Goal: Check status: Check status

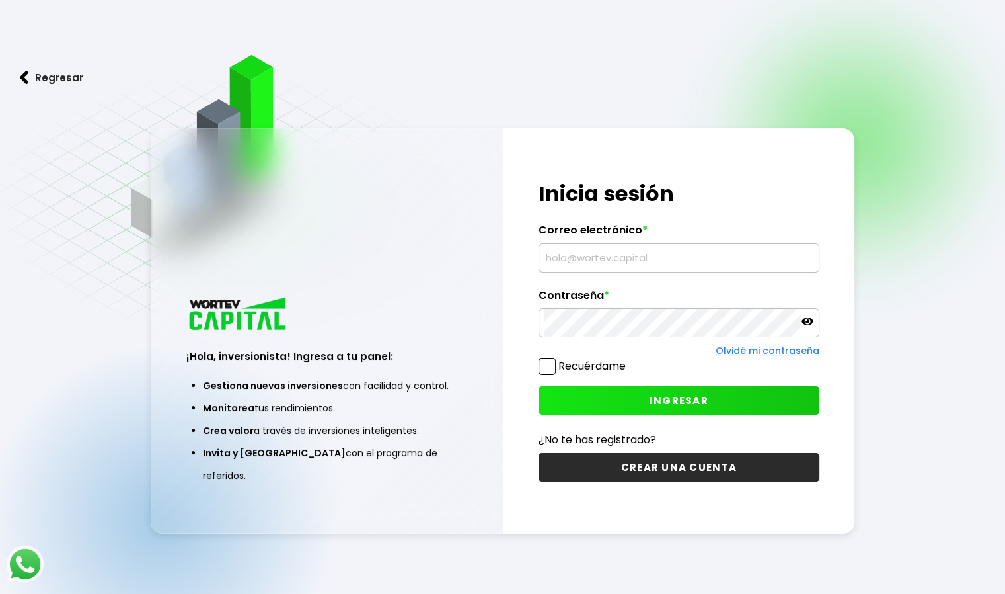
click at [643, 254] on input "text" at bounding box center [679, 258] width 269 height 28
type input "[EMAIL_ADDRESS][DOMAIN_NAME]"
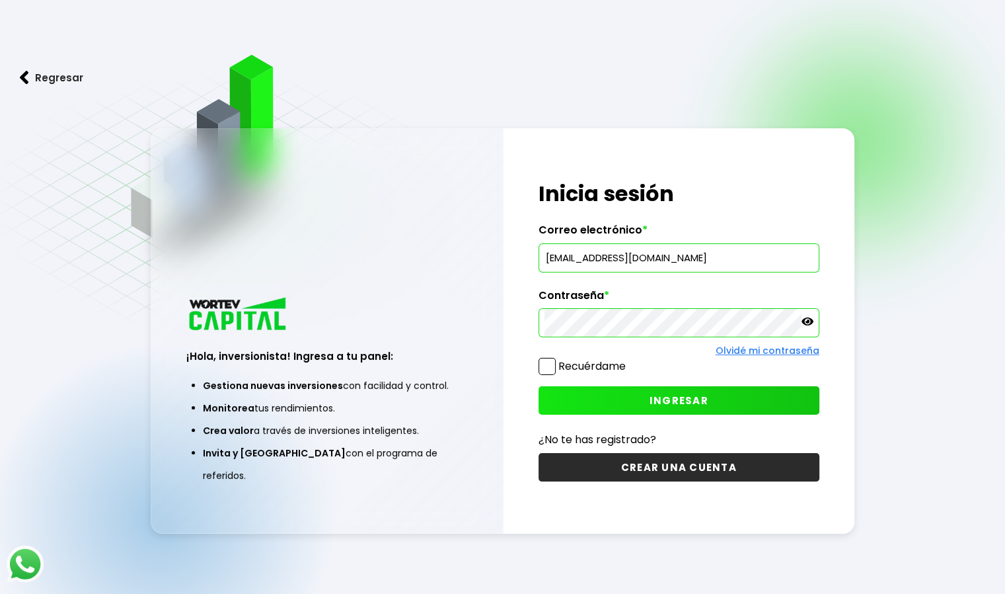
click at [705, 401] on span "INGRESAR" at bounding box center [679, 400] width 59 height 14
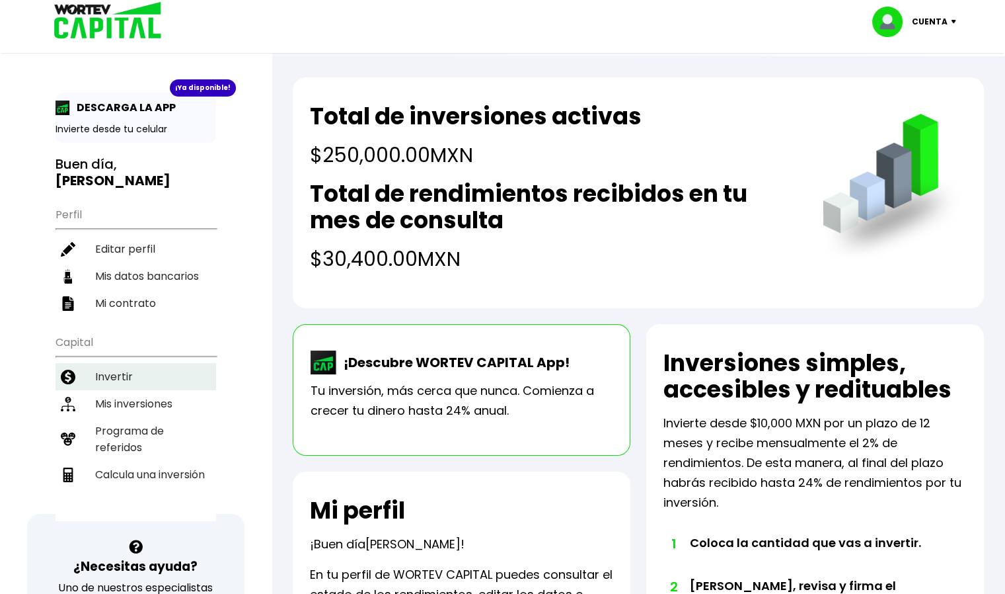
click at [124, 376] on li "Invertir" at bounding box center [136, 376] width 161 height 27
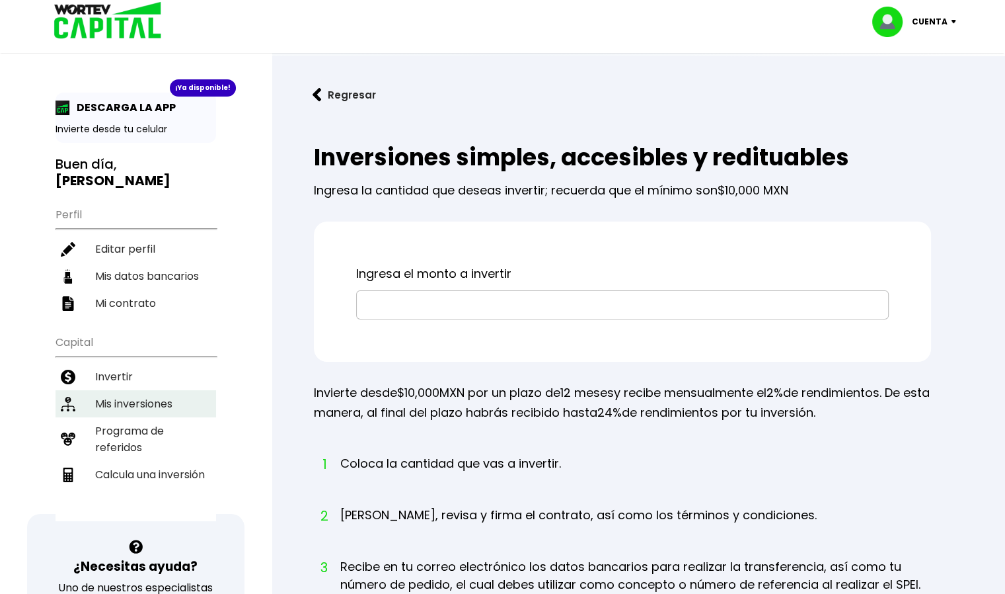
click at [159, 401] on li "Mis inversiones" at bounding box center [136, 403] width 161 height 27
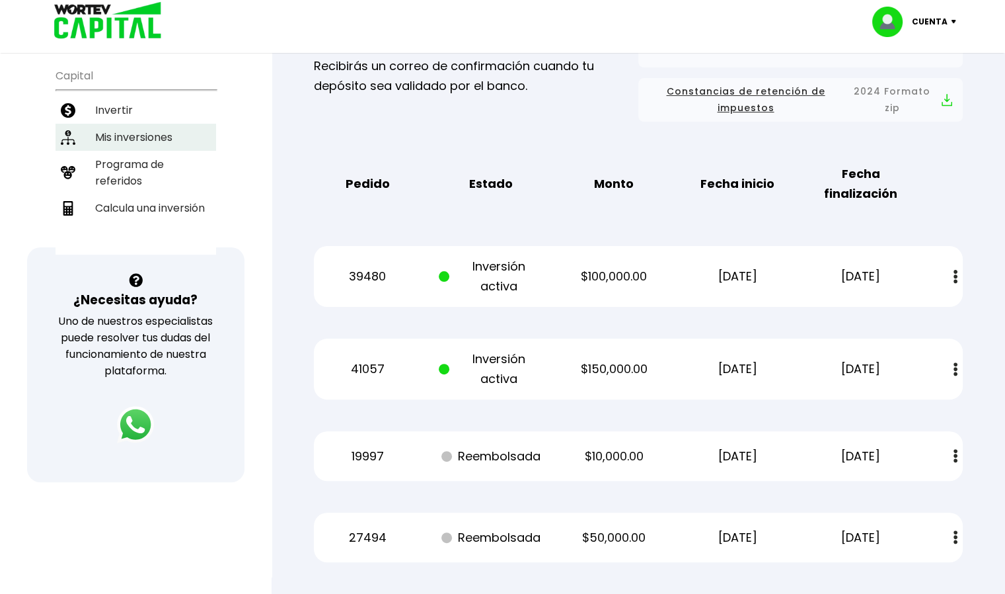
scroll to position [266, 0]
click at [56, 124] on link "Mis inversiones" at bounding box center [136, 137] width 161 height 27
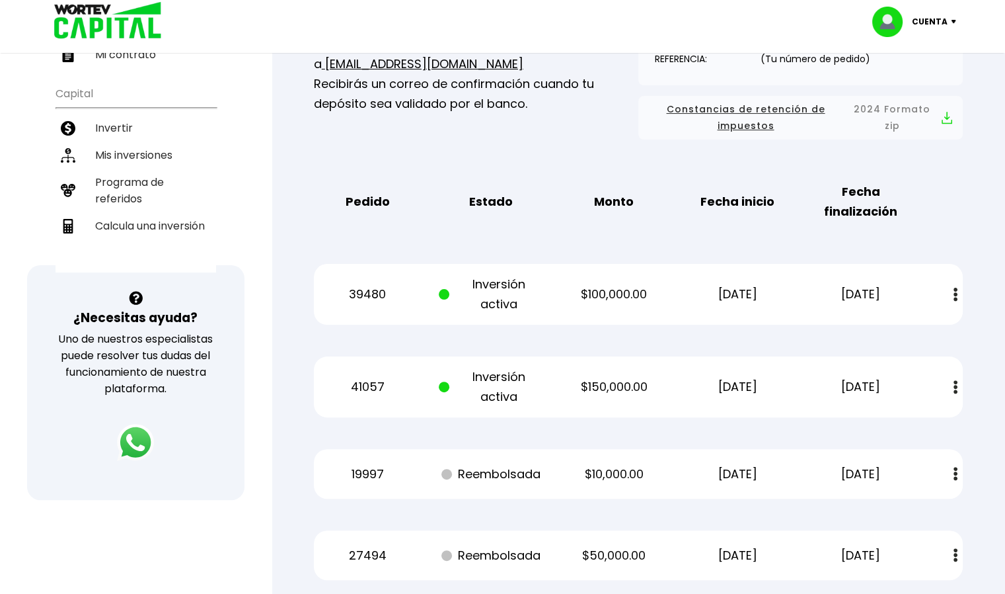
scroll to position [250, 0]
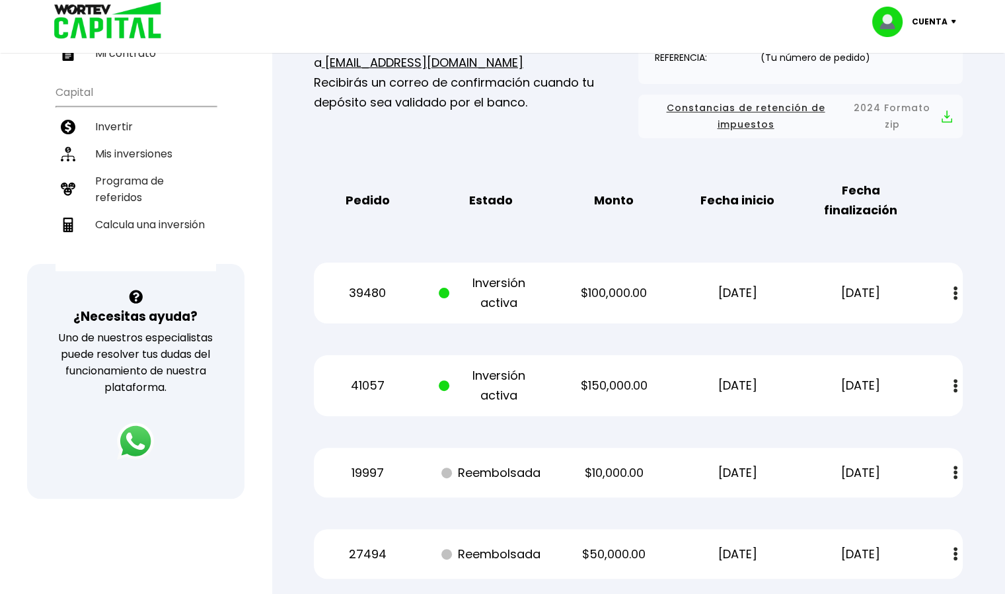
click at [956, 299] on img at bounding box center [956, 293] width 4 height 14
click at [650, 288] on p "$100,000.00" at bounding box center [614, 293] width 104 height 20
click at [905, 284] on p "[DATE]" at bounding box center [861, 293] width 104 height 20
click at [704, 296] on p "[DATE]" at bounding box center [737, 293] width 104 height 20
click at [646, 305] on div "39480 Inversión activa $100,000.00 [DATE] [DATE] Estado de cuenta" at bounding box center [638, 292] width 649 height 61
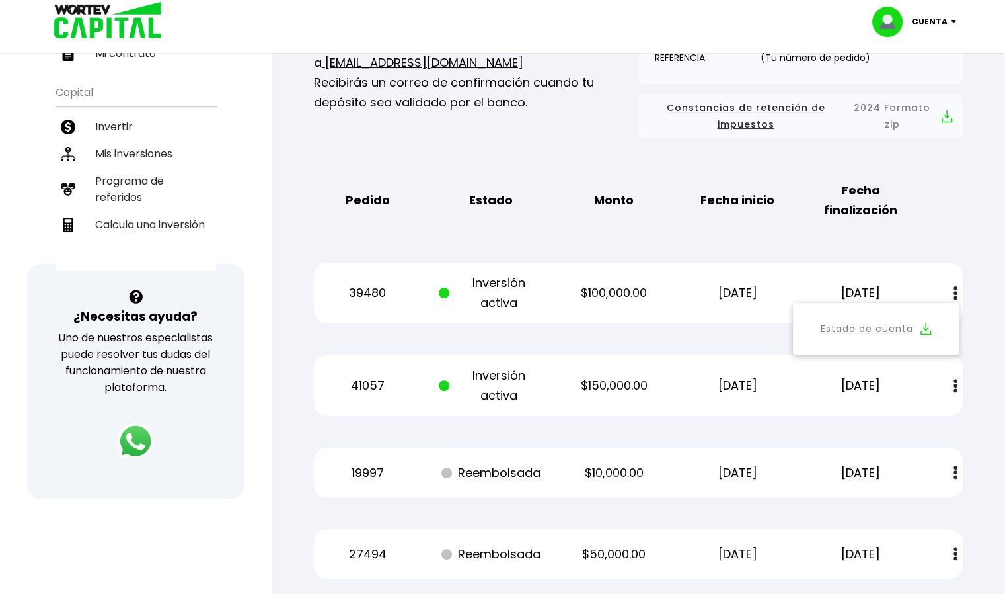
click at [955, 292] on img at bounding box center [956, 293] width 4 height 14
click at [436, 296] on div "39480 Inversión activa $100,000.00 [DATE] [DATE] Estado de cuenta" at bounding box center [638, 292] width 649 height 61
click at [726, 277] on div "39480 Inversión activa $100,000.00 [DATE] [DATE] Estado de cuenta" at bounding box center [638, 292] width 649 height 61
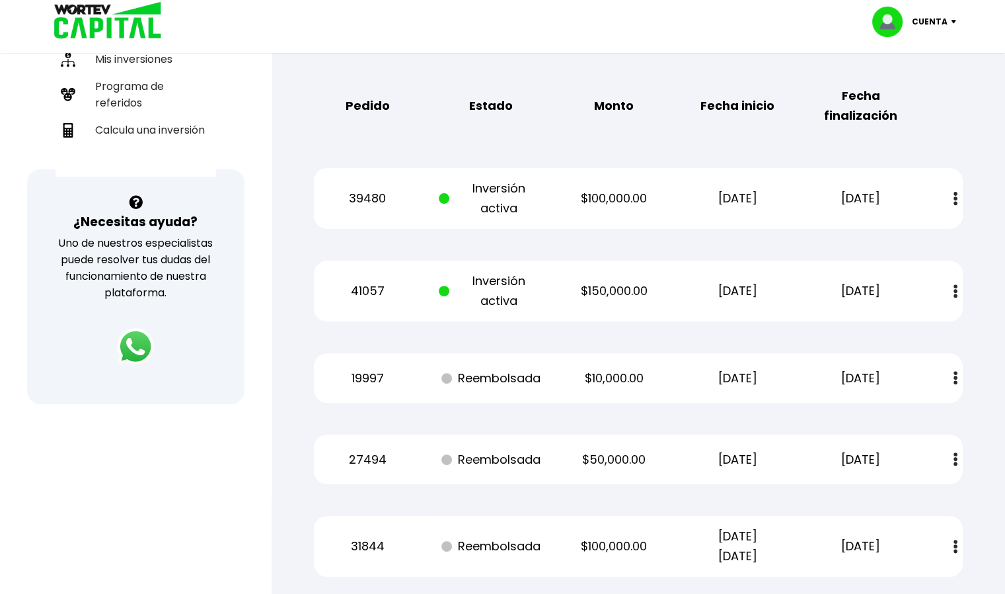
scroll to position [0, 0]
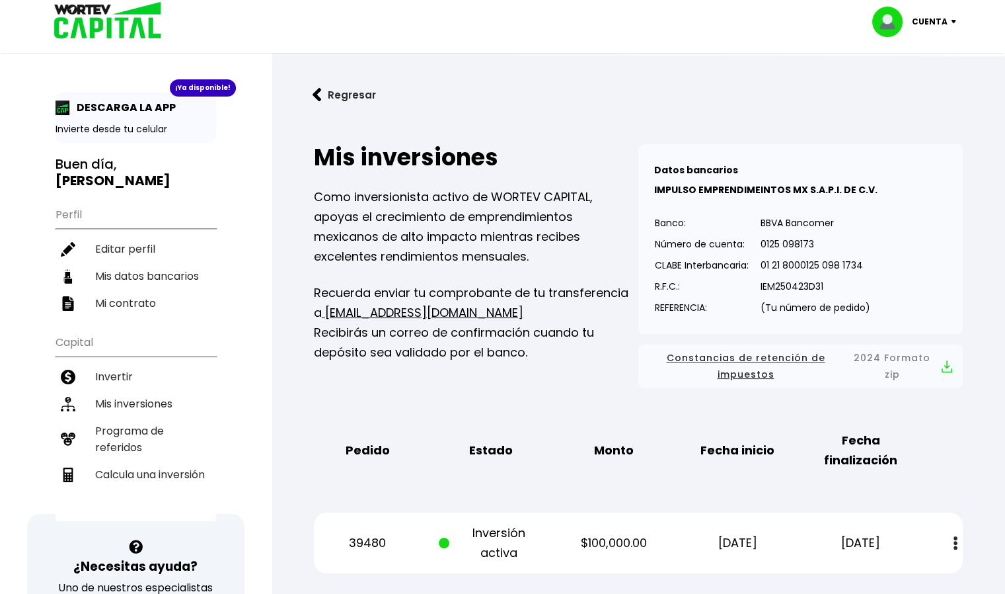
click at [952, 24] on div "Cuenta" at bounding box center [918, 22] width 93 height 30
click at [920, 89] on li "Cerrar sesión" at bounding box center [916, 88] width 106 height 27
